Goal: Information Seeking & Learning: Learn about a topic

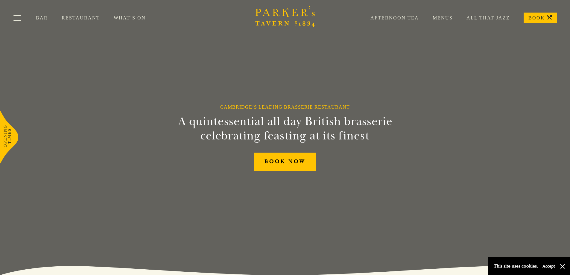
click at [87, 19] on link "Restaurant" at bounding box center [88, 18] width 52 height 6
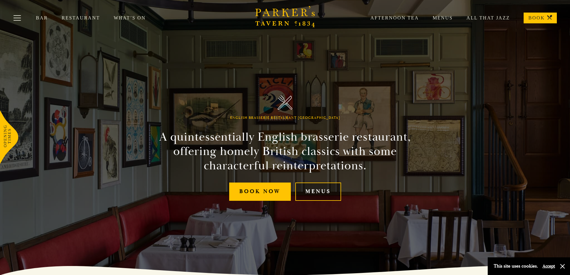
click at [337, 192] on link "Menus" at bounding box center [318, 191] width 46 height 18
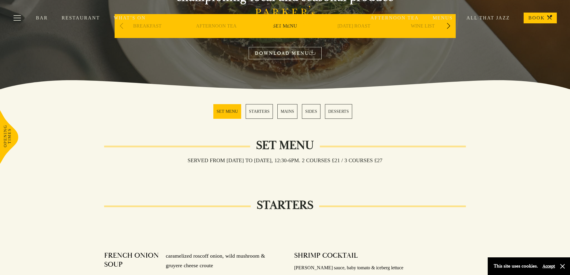
scroll to position [90, 0]
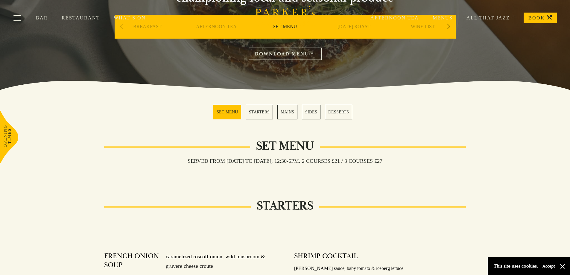
click at [448, 28] on div "Bar Restaurant What’s On Afternoon Tea Menus All That Jazz BOOK" at bounding box center [285, 18] width 570 height 36
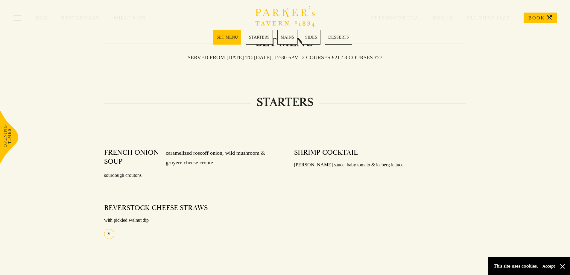
scroll to position [149, 0]
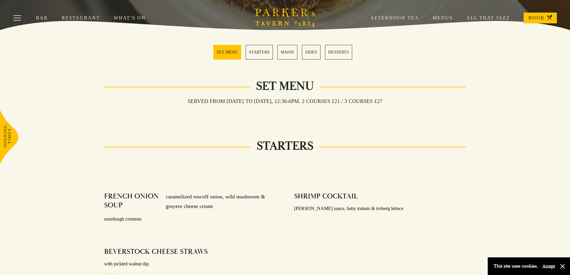
click at [289, 55] on link "MAINS" at bounding box center [287, 52] width 20 height 15
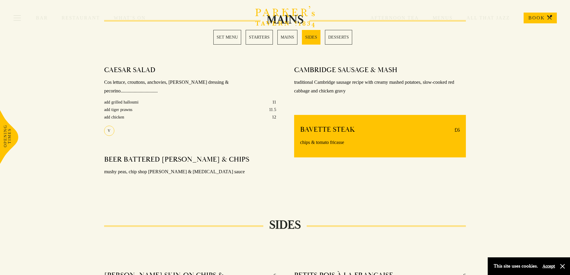
scroll to position [447, 0]
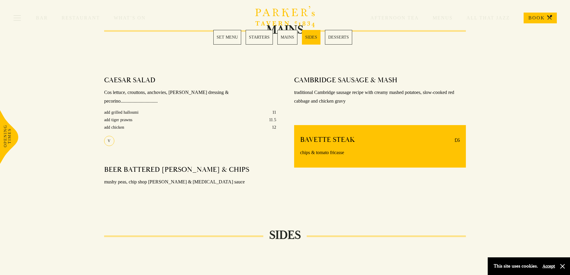
click at [288, 39] on link "MAINS" at bounding box center [287, 37] width 20 height 15
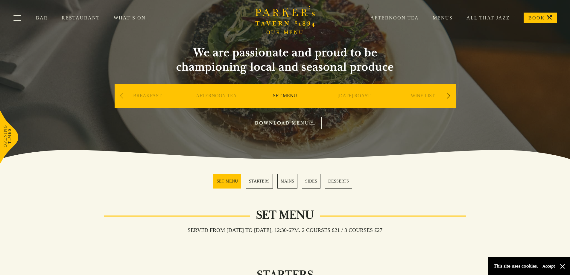
scroll to position [0, 0]
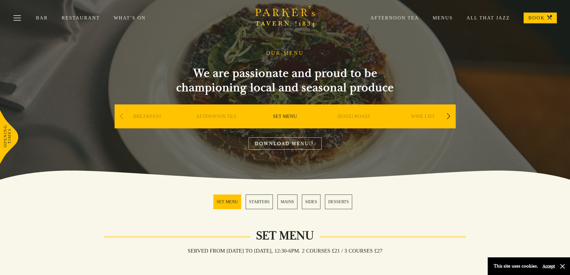
click at [445, 19] on link "Menus" at bounding box center [436, 18] width 34 height 6
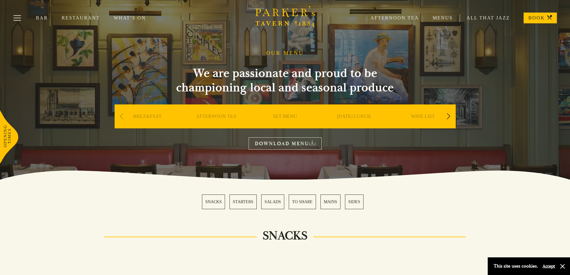
click at [334, 200] on link "MAINS" at bounding box center [330, 201] width 20 height 15
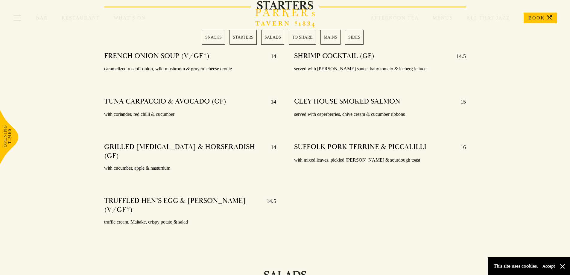
scroll to position [489, 0]
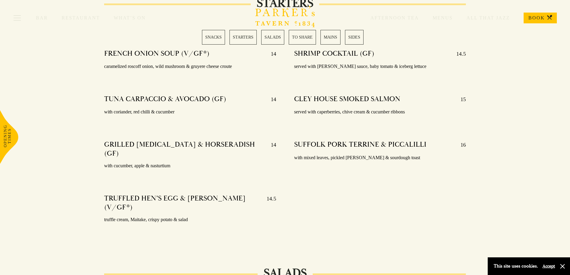
click at [329, 37] on link "MAINS" at bounding box center [330, 37] width 20 height 15
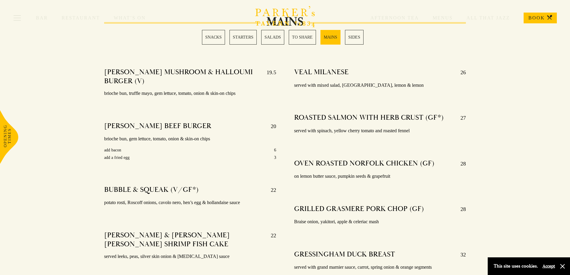
scroll to position [1057, 0]
